Goal: Transaction & Acquisition: Download file/media

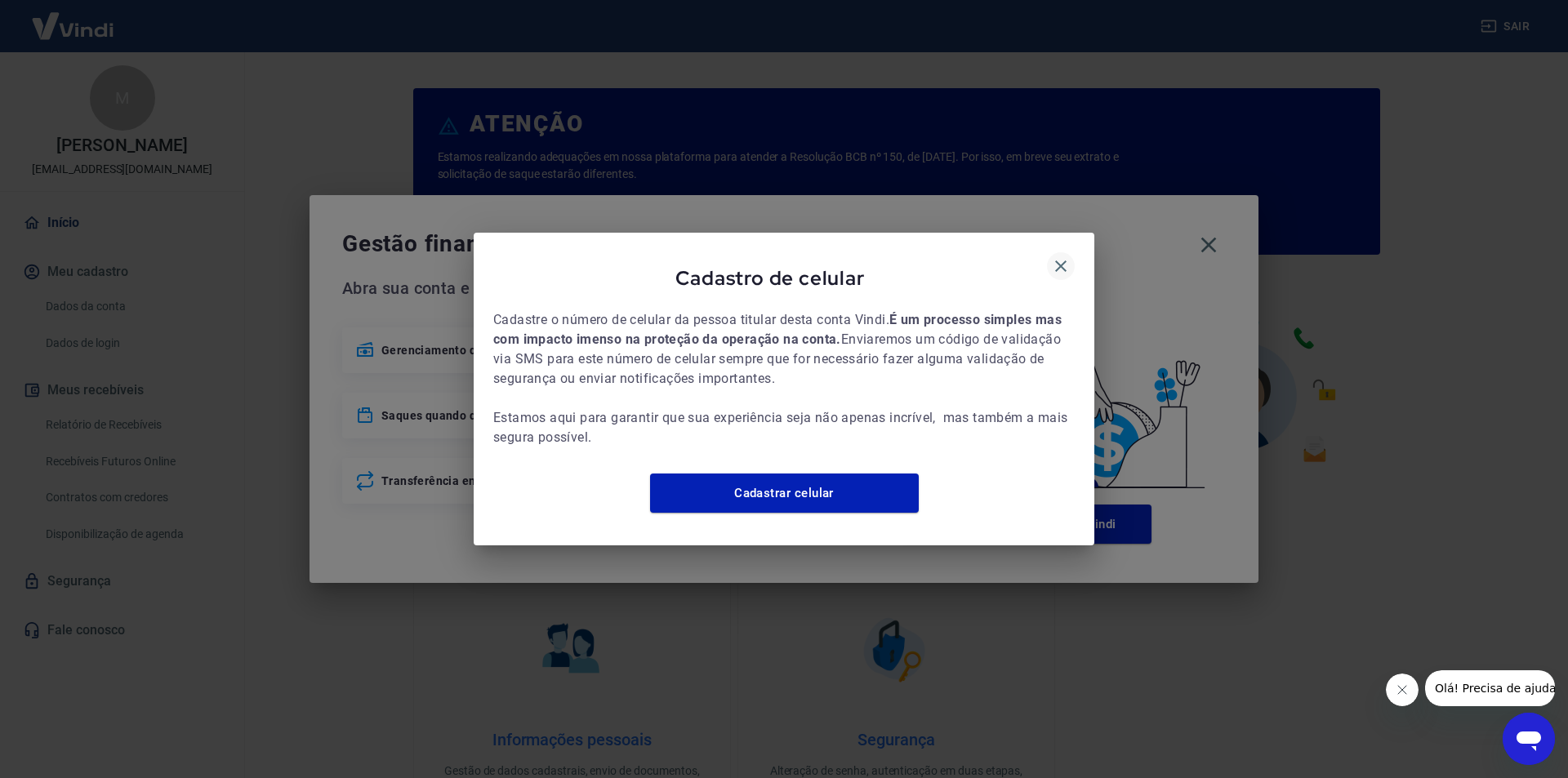
click at [1063, 261] on icon "button" at bounding box center [1061, 267] width 12 height 12
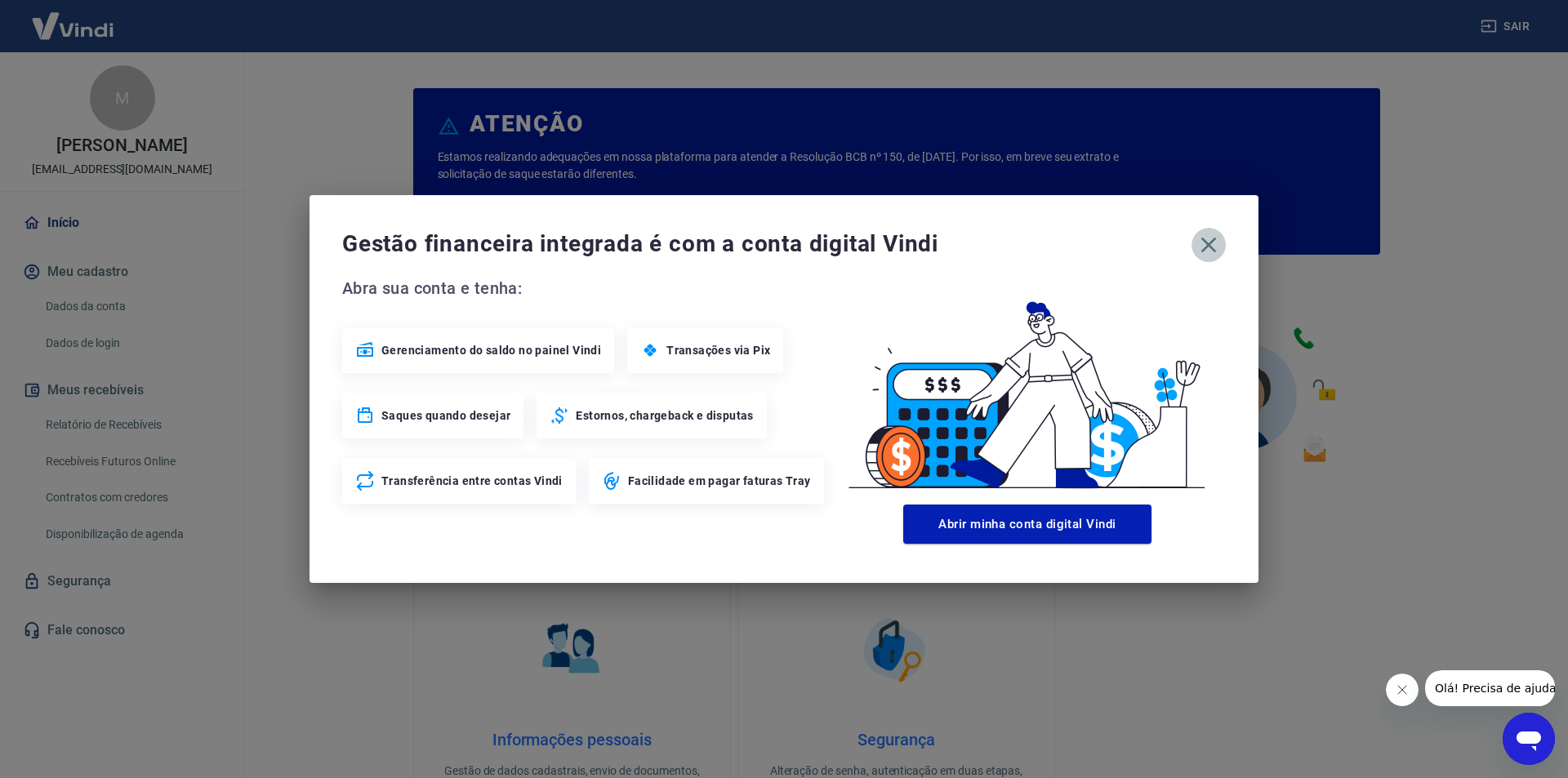
click at [1213, 240] on icon "button" at bounding box center [1209, 245] width 16 height 16
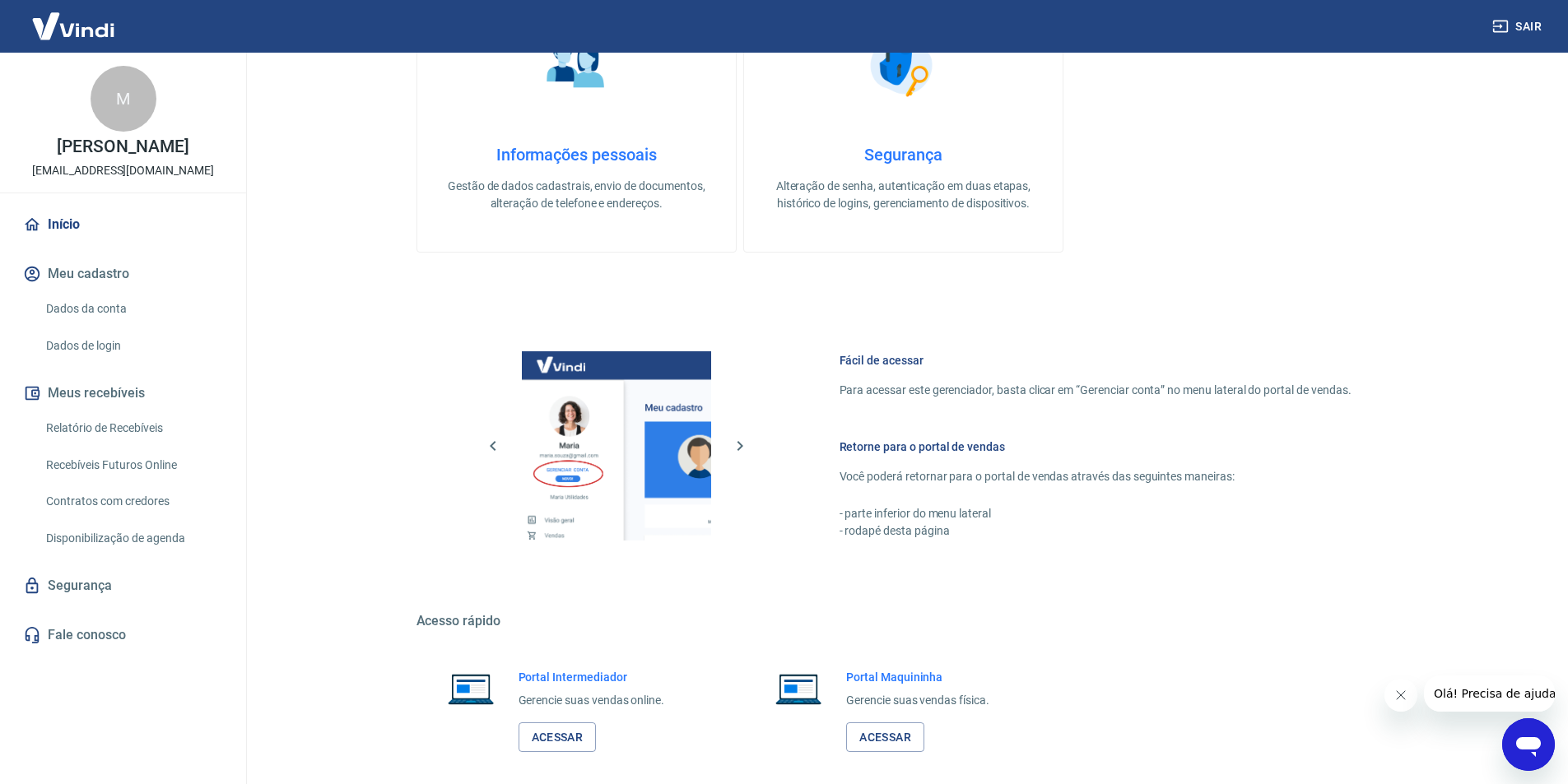
scroll to position [669, 0]
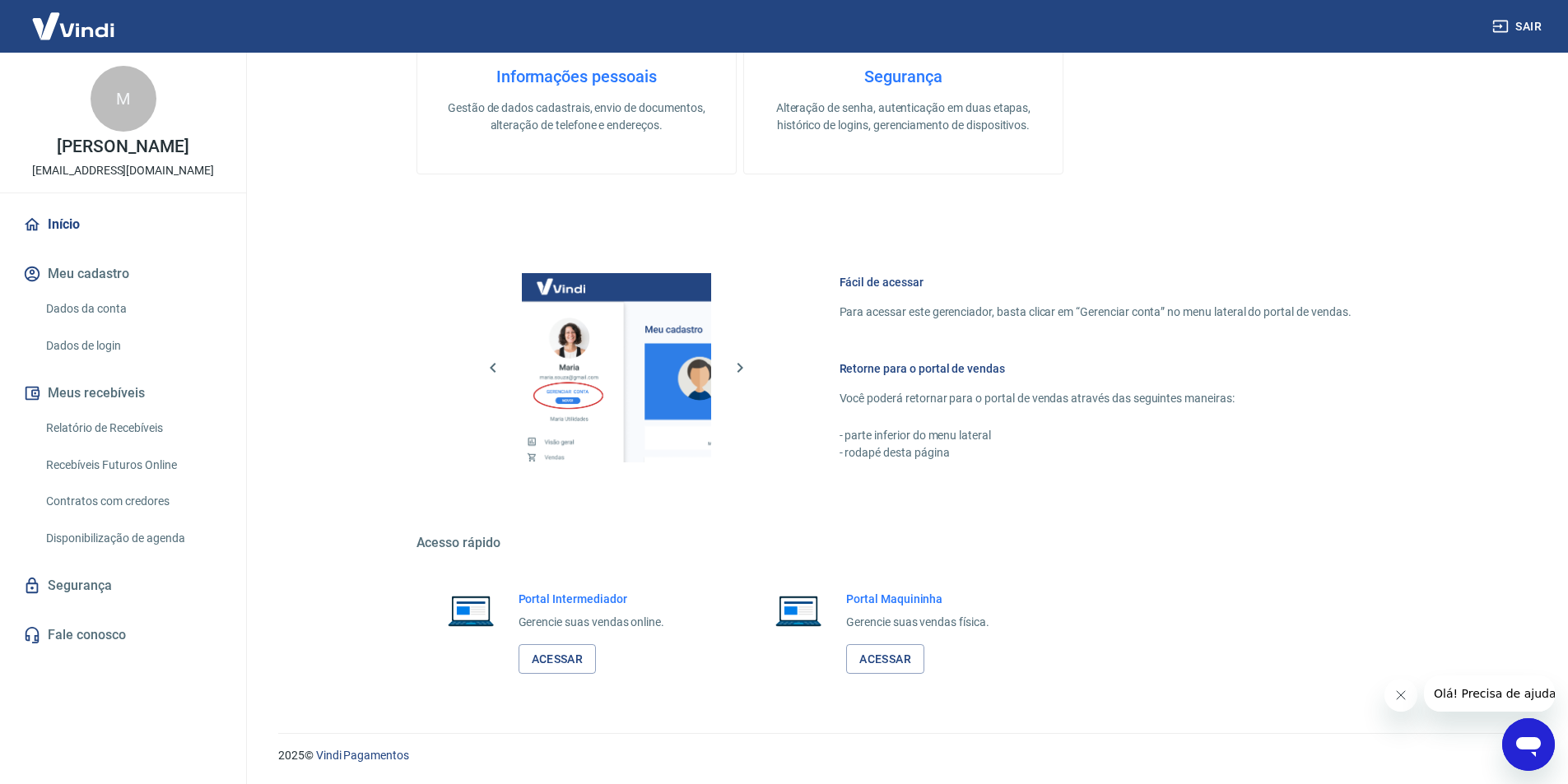
click at [103, 422] on link "Relatório de Recebíveis" at bounding box center [133, 429] width 187 height 34
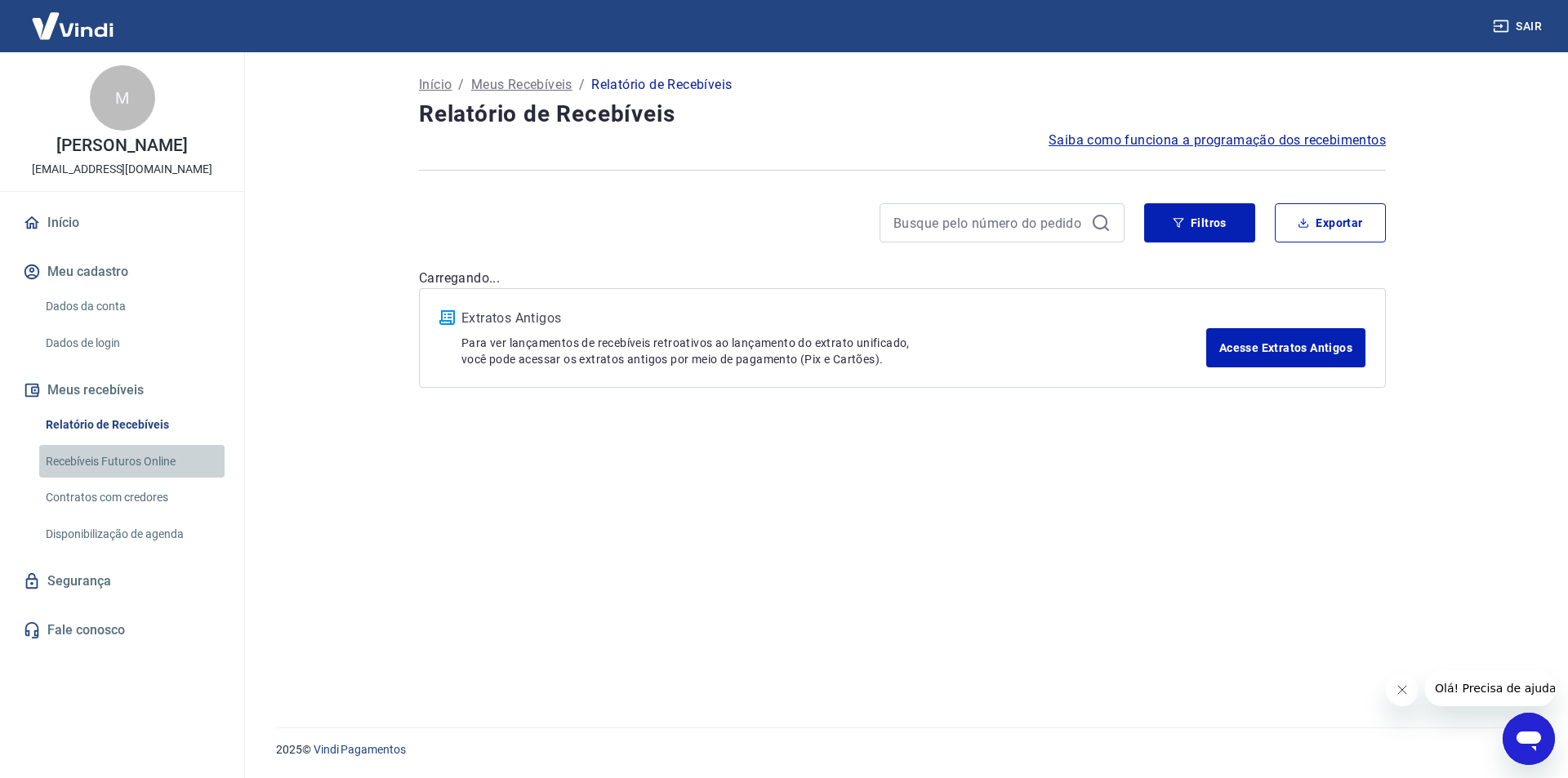
click at [102, 446] on link "Recebíveis Futuros Online" at bounding box center [132, 462] width 185 height 33
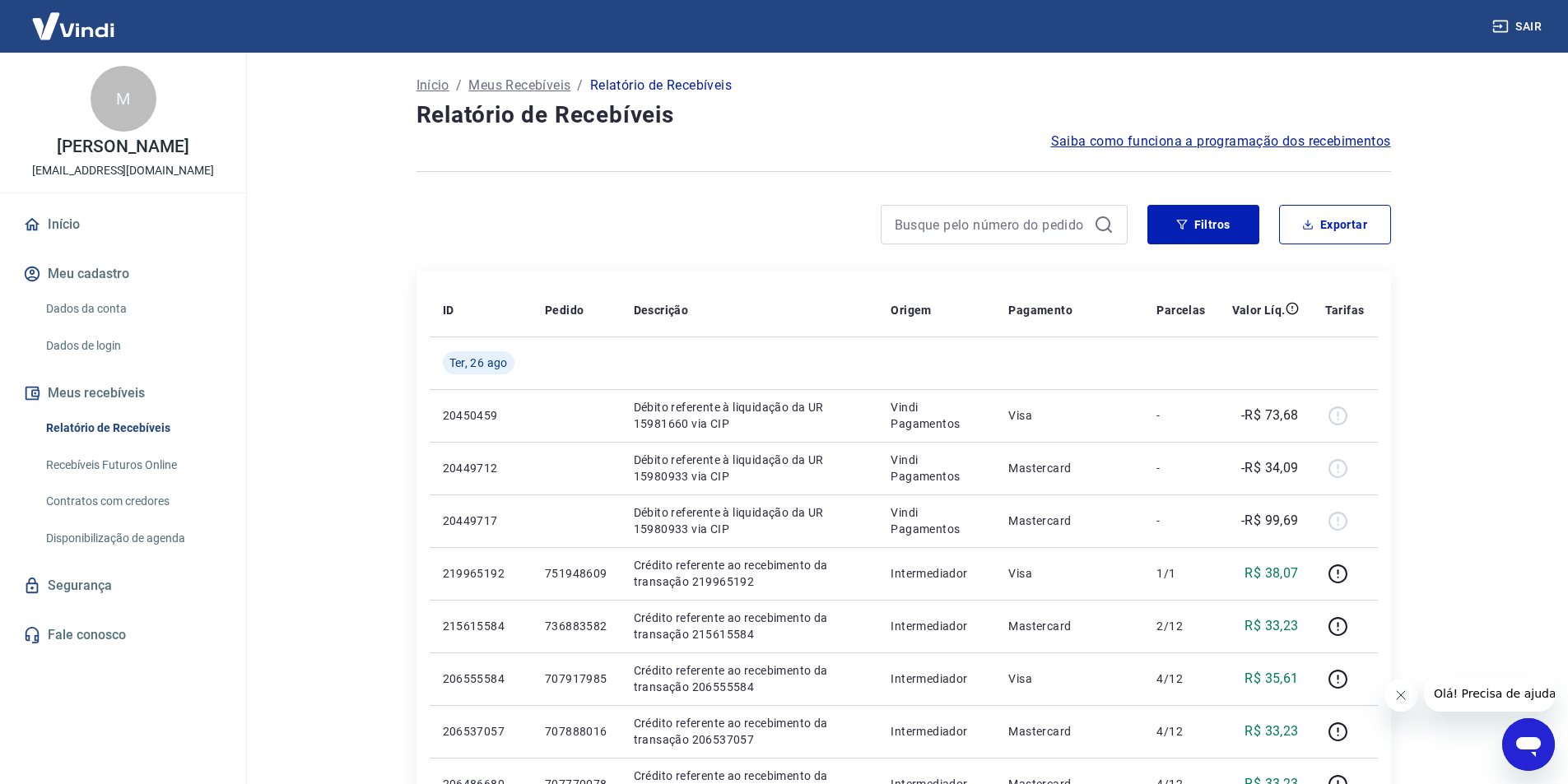
click at [68, 229] on link "Início" at bounding box center [123, 224] width 206 height 36
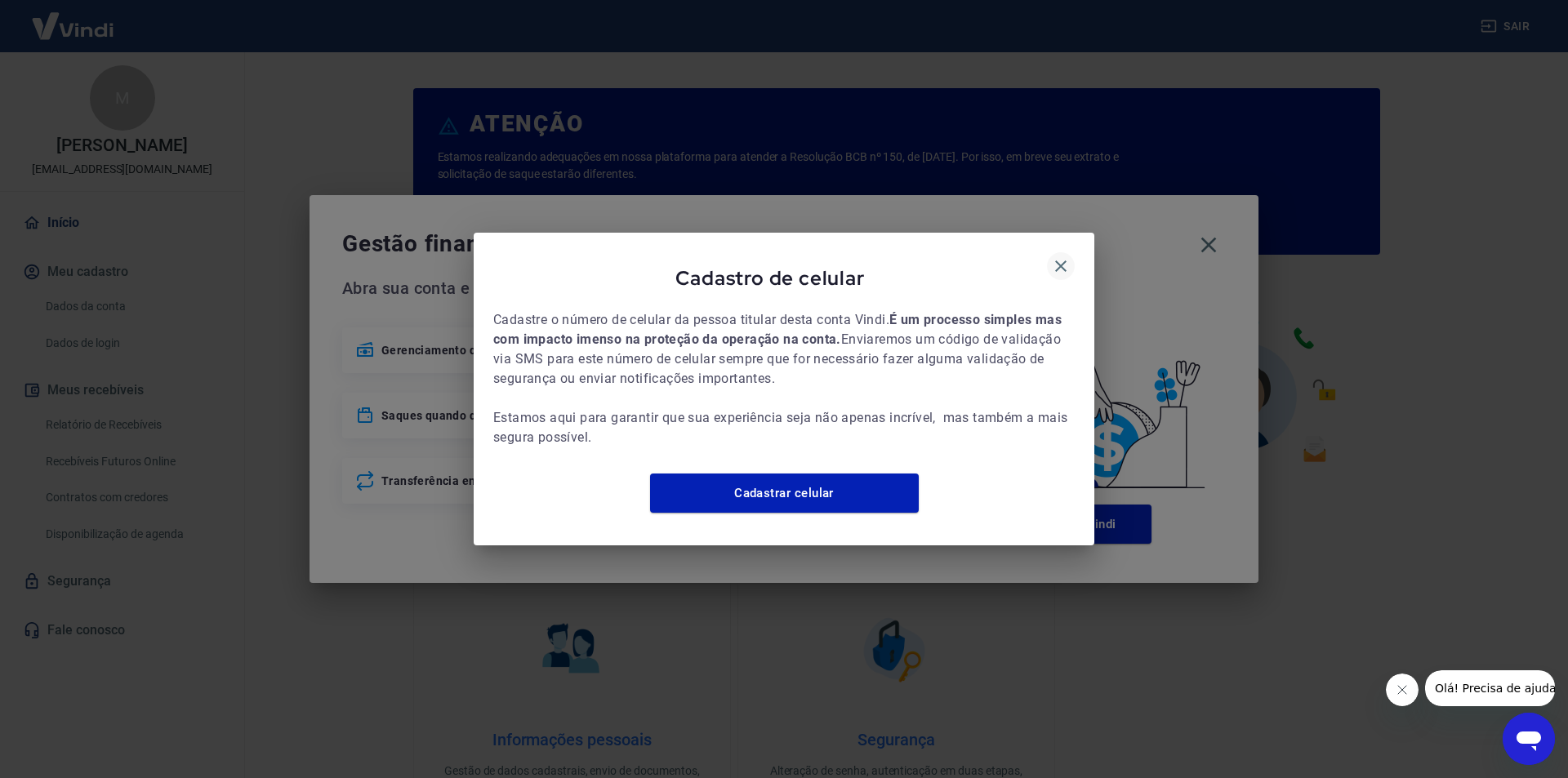
click at [1055, 256] on icon "button" at bounding box center [1061, 266] width 20 height 20
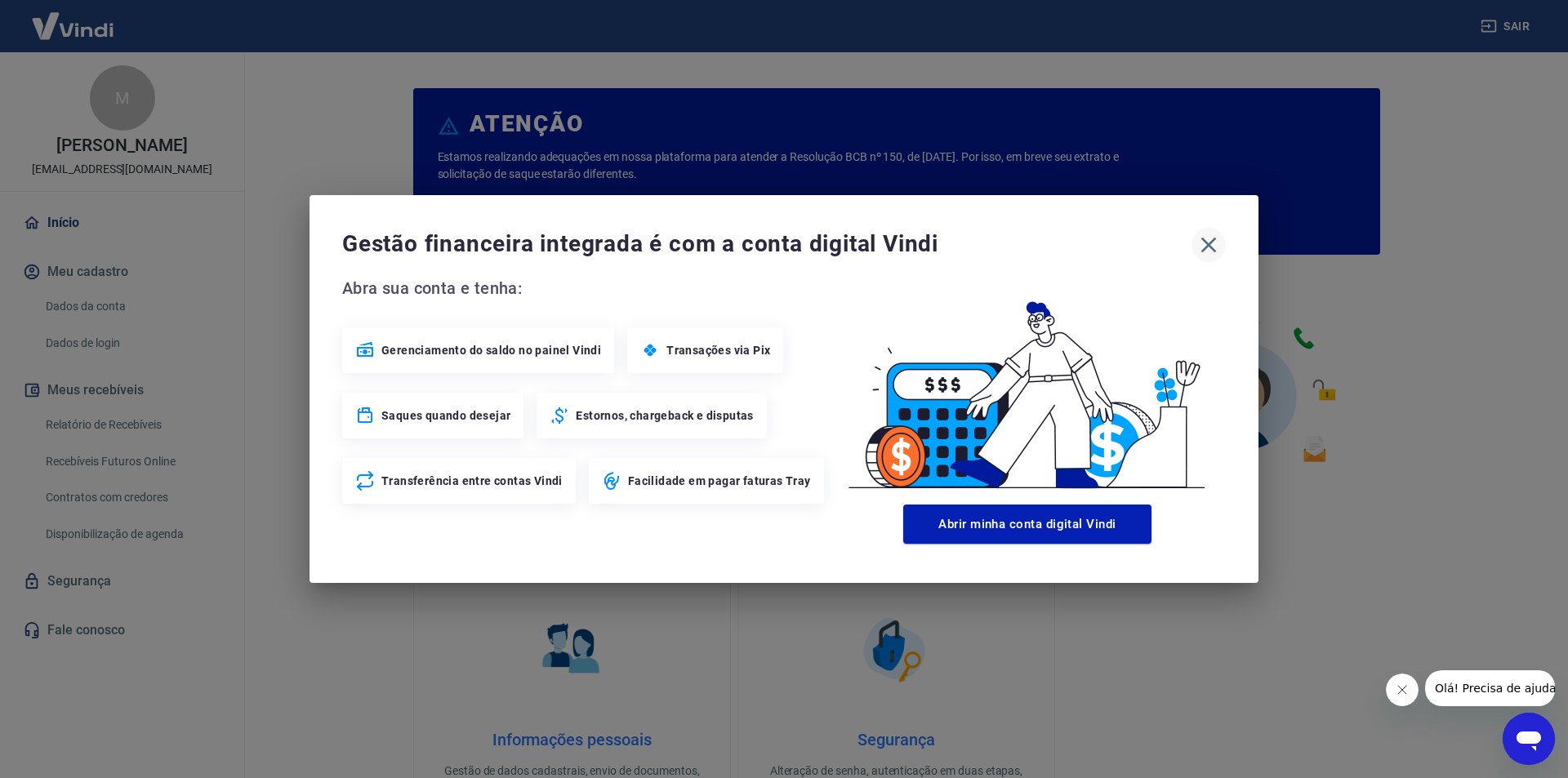
click at [1223, 245] on button "button" at bounding box center [1209, 244] width 34 height 34
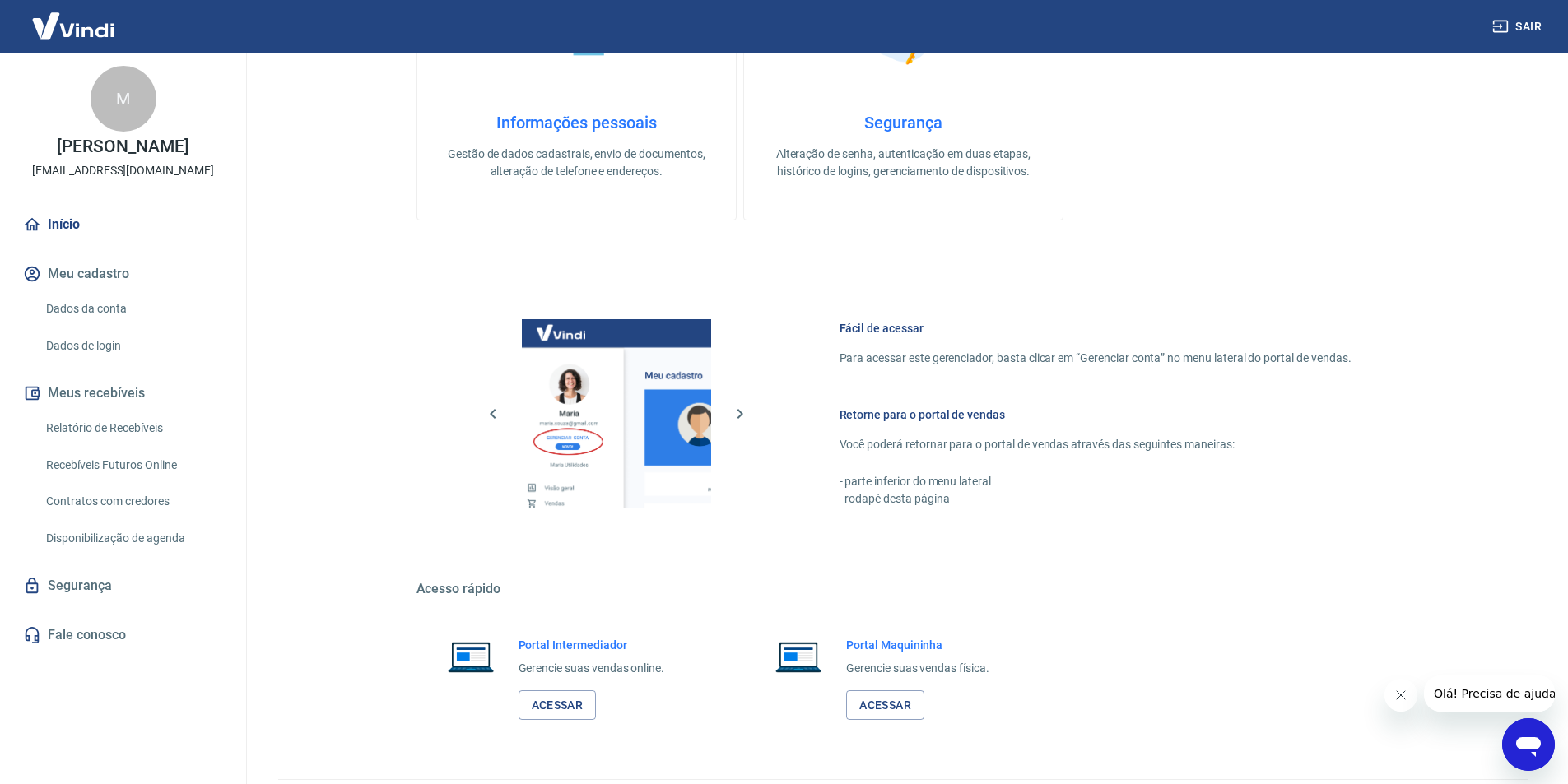
scroll to position [669, 0]
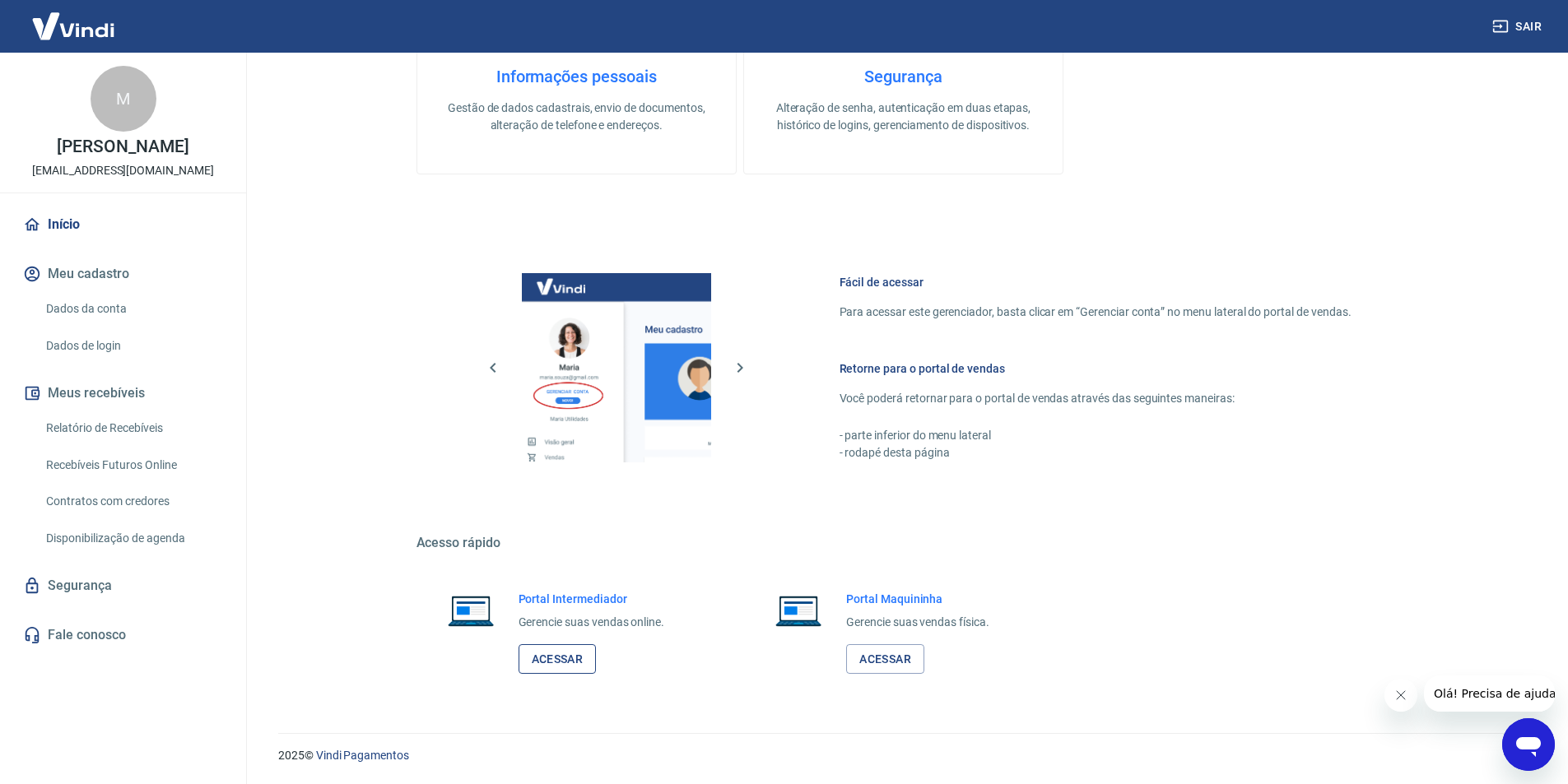
click at [577, 658] on link "Acessar" at bounding box center [557, 659] width 78 height 31
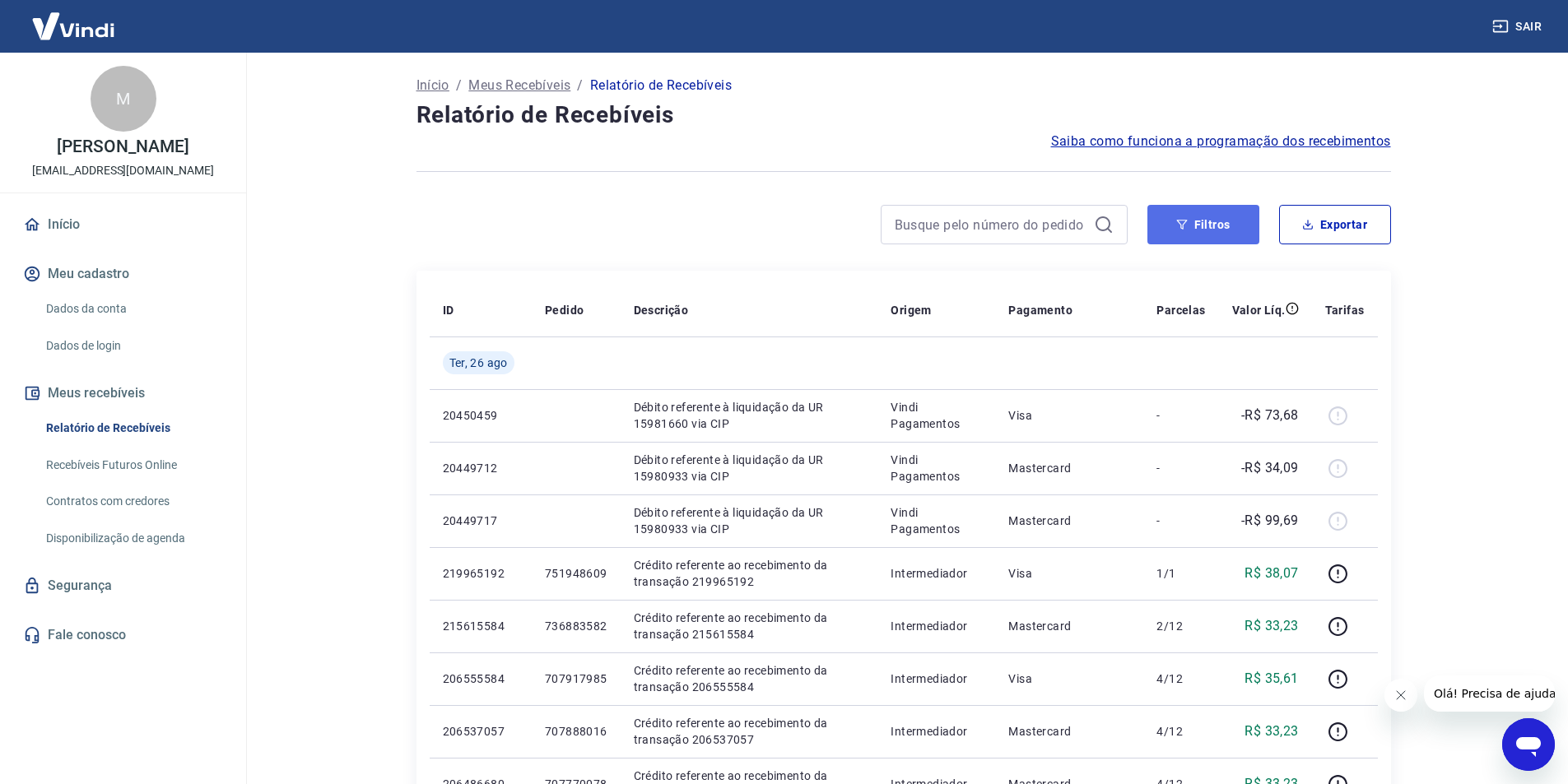
click at [1154, 236] on button "Filtros" at bounding box center [1203, 224] width 112 height 40
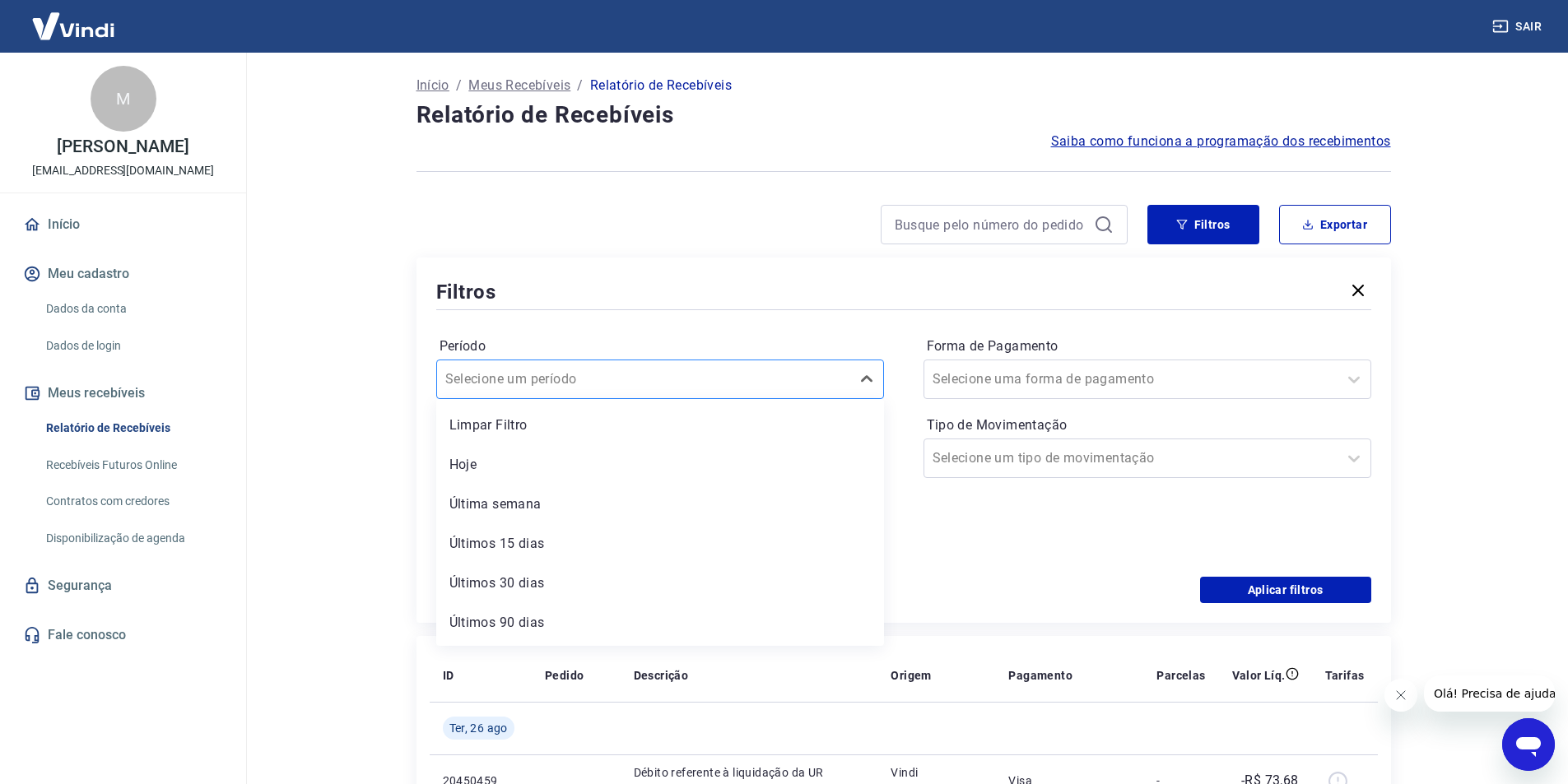
click at [621, 381] on div at bounding box center [644, 379] width 397 height 23
click at [588, 535] on div "Últimos 30 dias" at bounding box center [660, 547] width 448 height 33
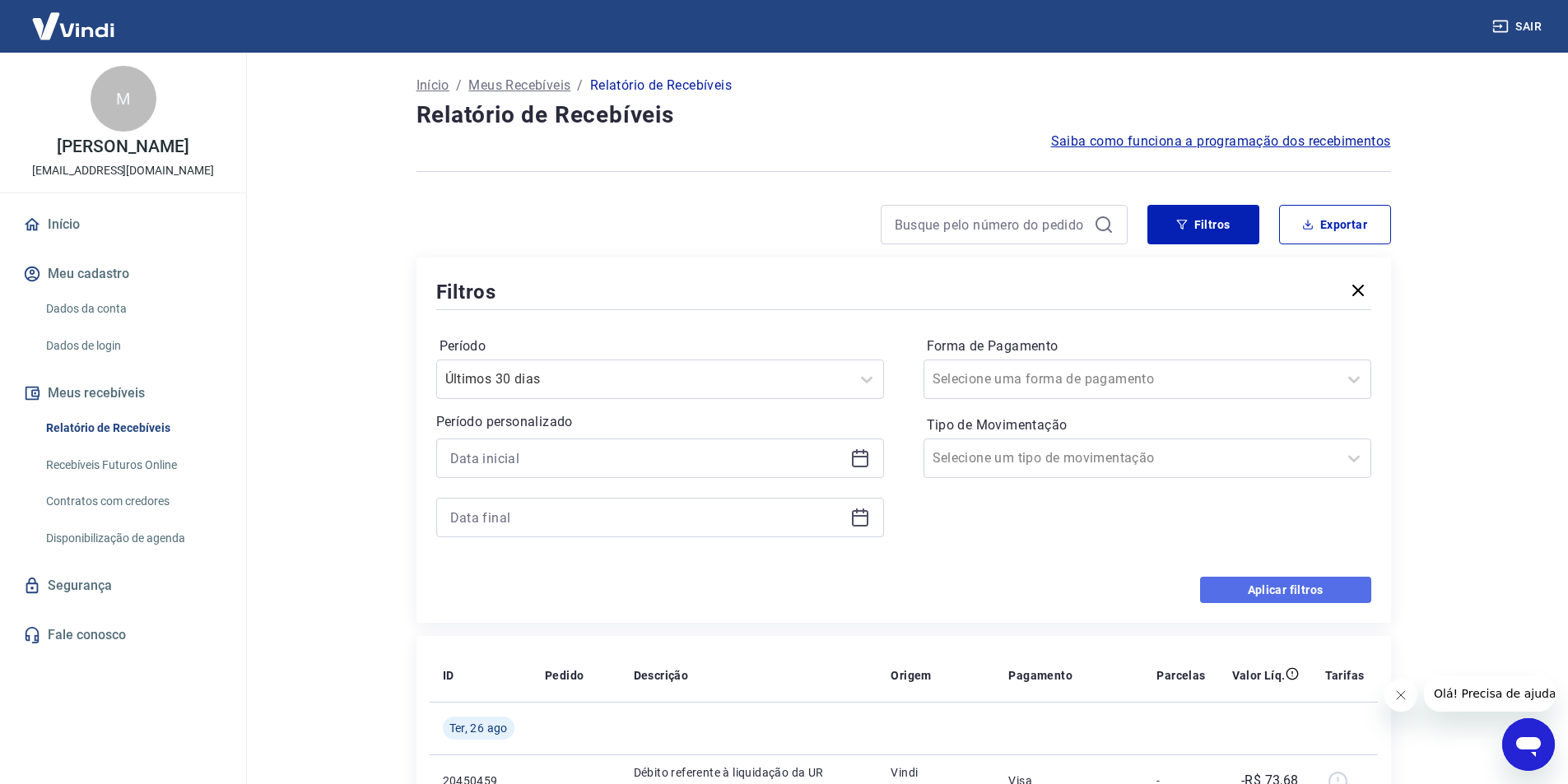
click at [1247, 583] on button "Aplicar filtros" at bounding box center [1285, 589] width 171 height 27
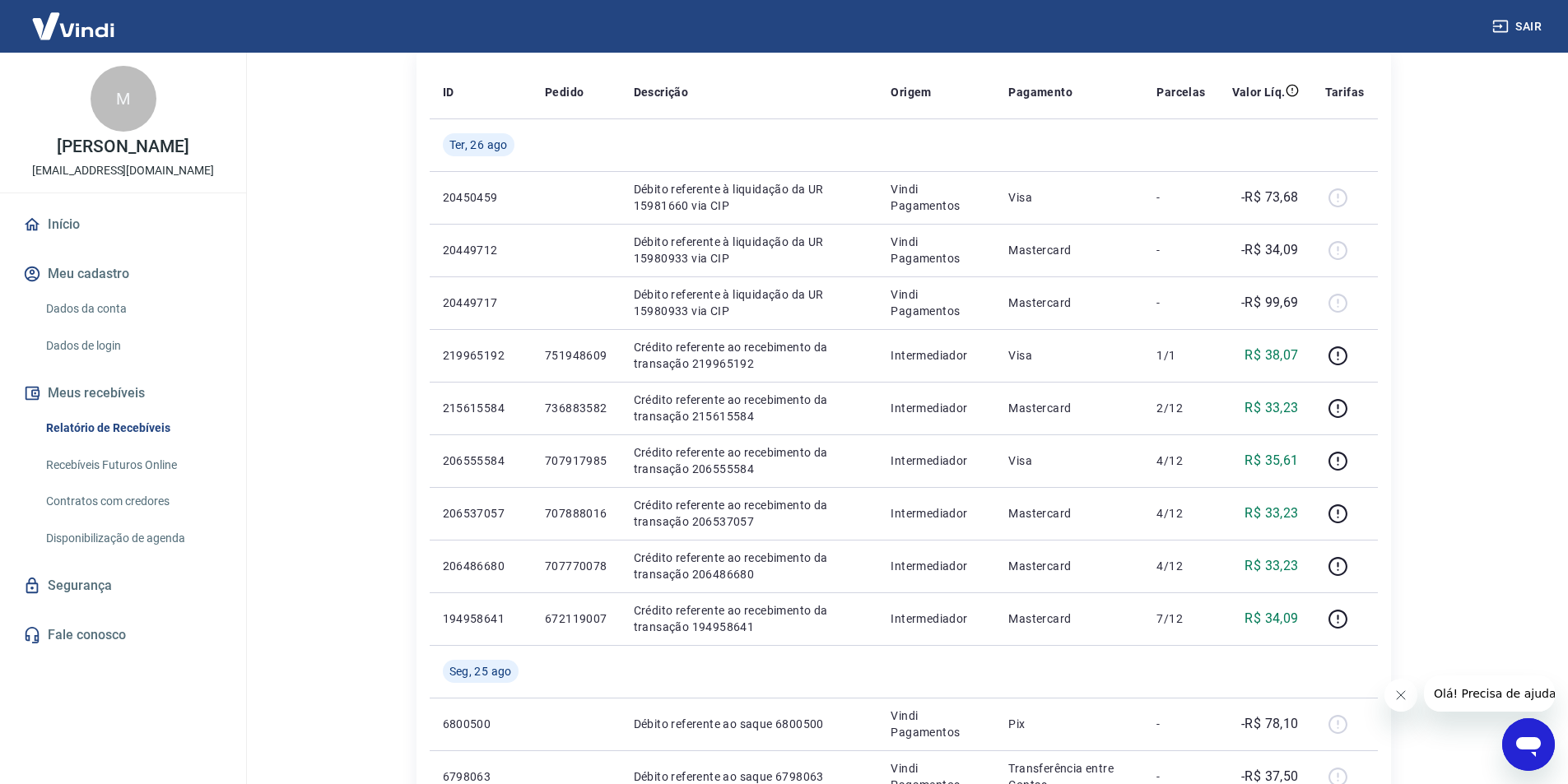
scroll to position [76, 0]
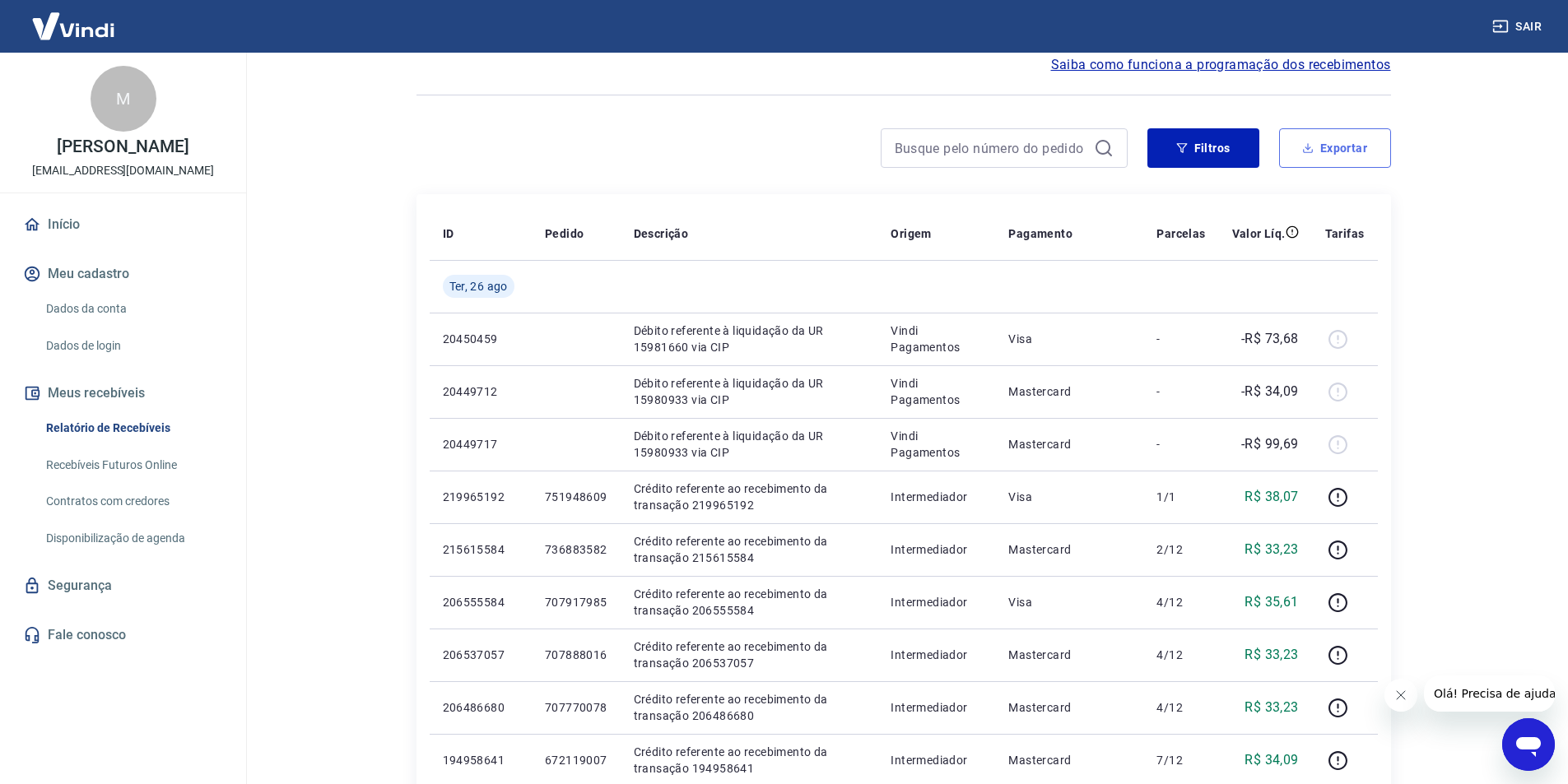
click at [1321, 157] on button "Exportar" at bounding box center [1335, 148] width 112 height 40
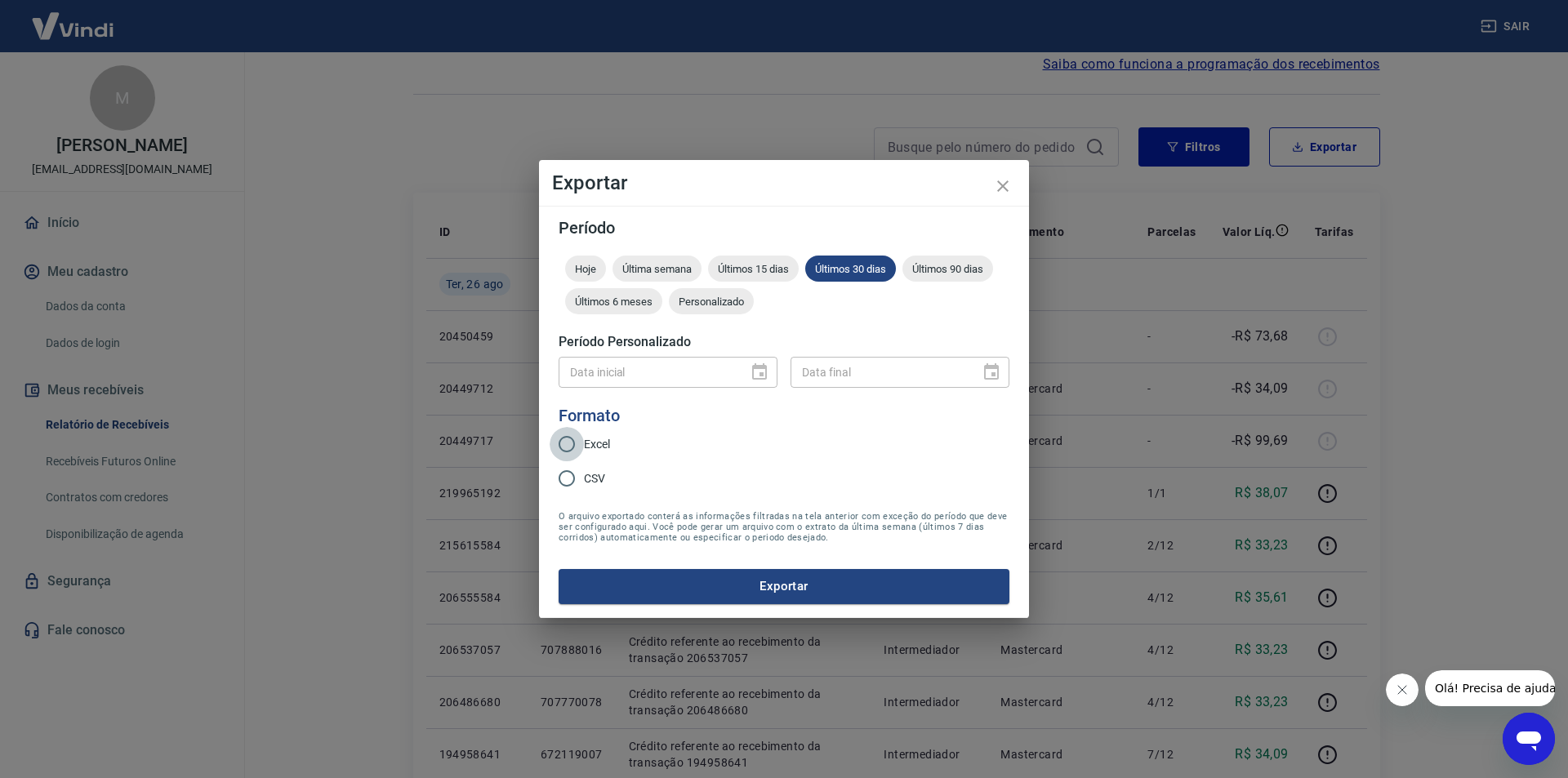
click at [566, 454] on input "Excel" at bounding box center [566, 444] width 34 height 34
radio input "true"
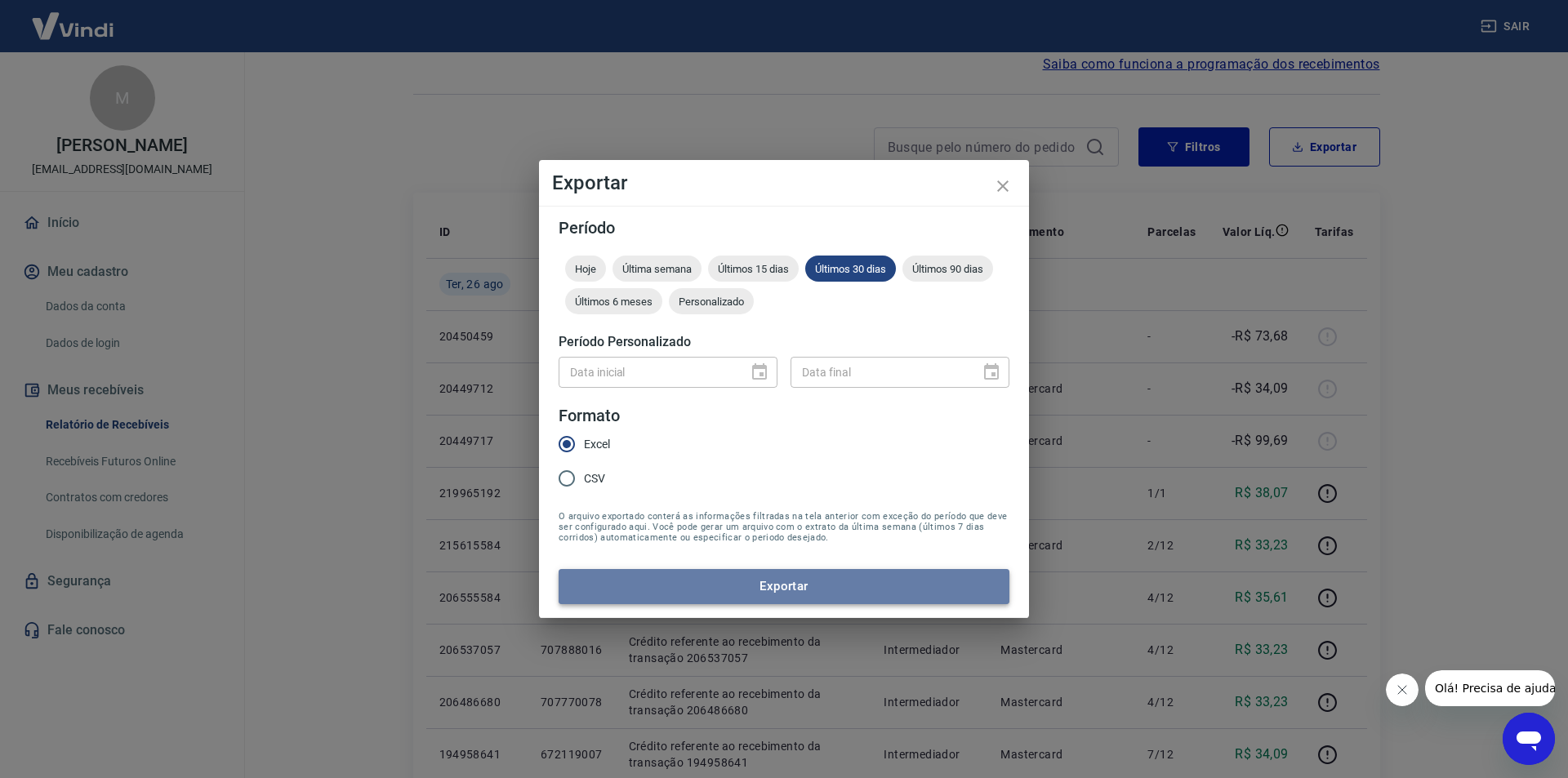
click at [734, 582] on button "Exportar" at bounding box center [784, 586] width 451 height 34
